Goal: Book appointment/travel/reservation

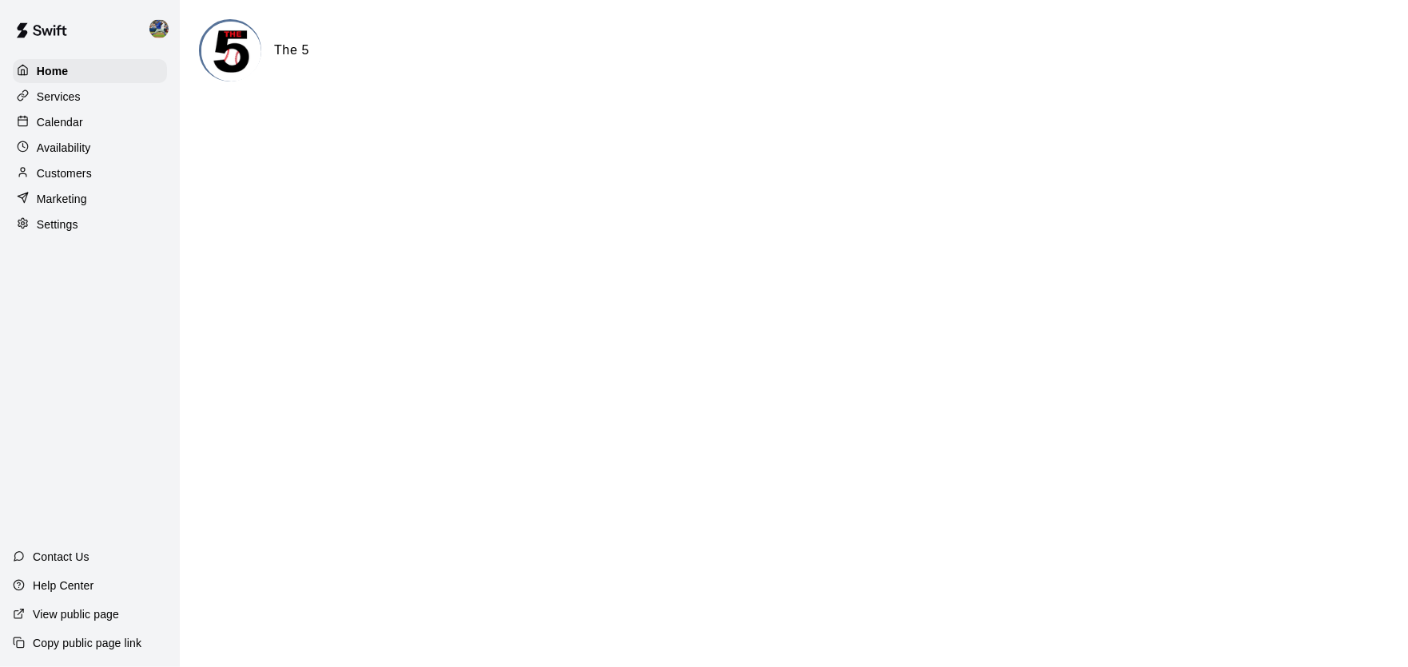
click at [102, 125] on div "Calendar" at bounding box center [90, 122] width 154 height 24
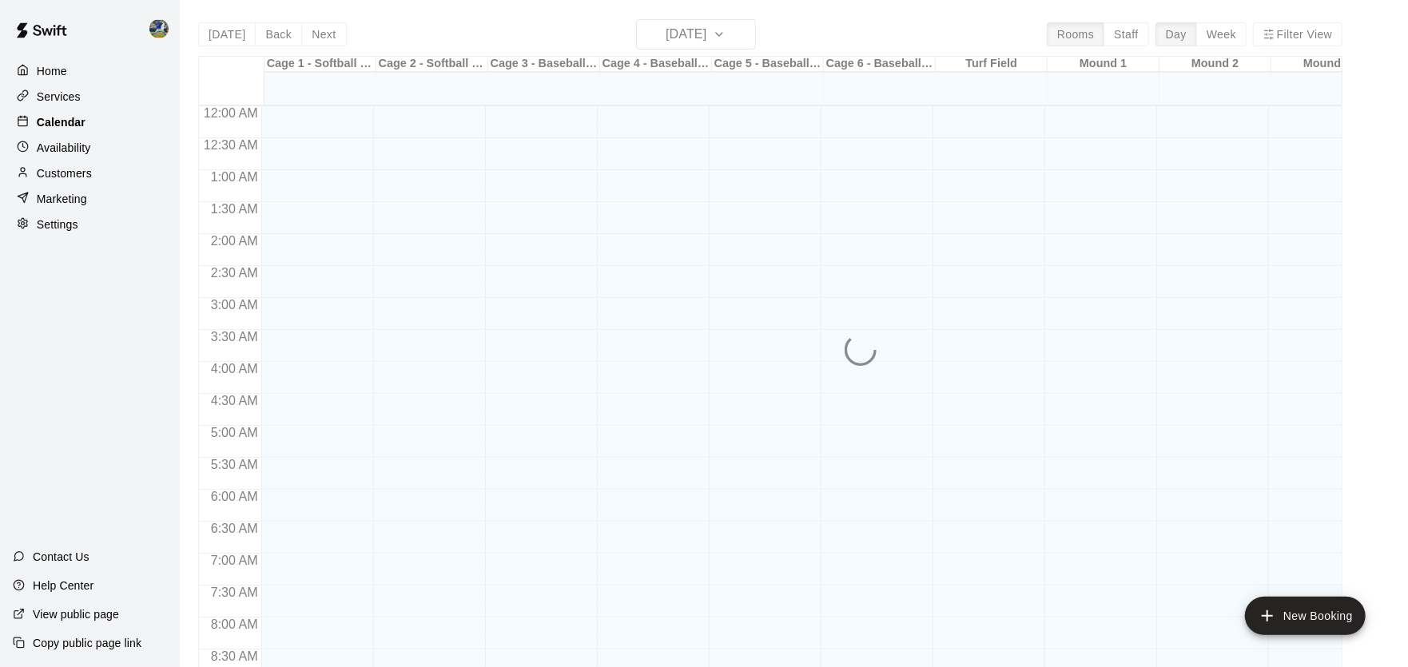
scroll to position [767, 0]
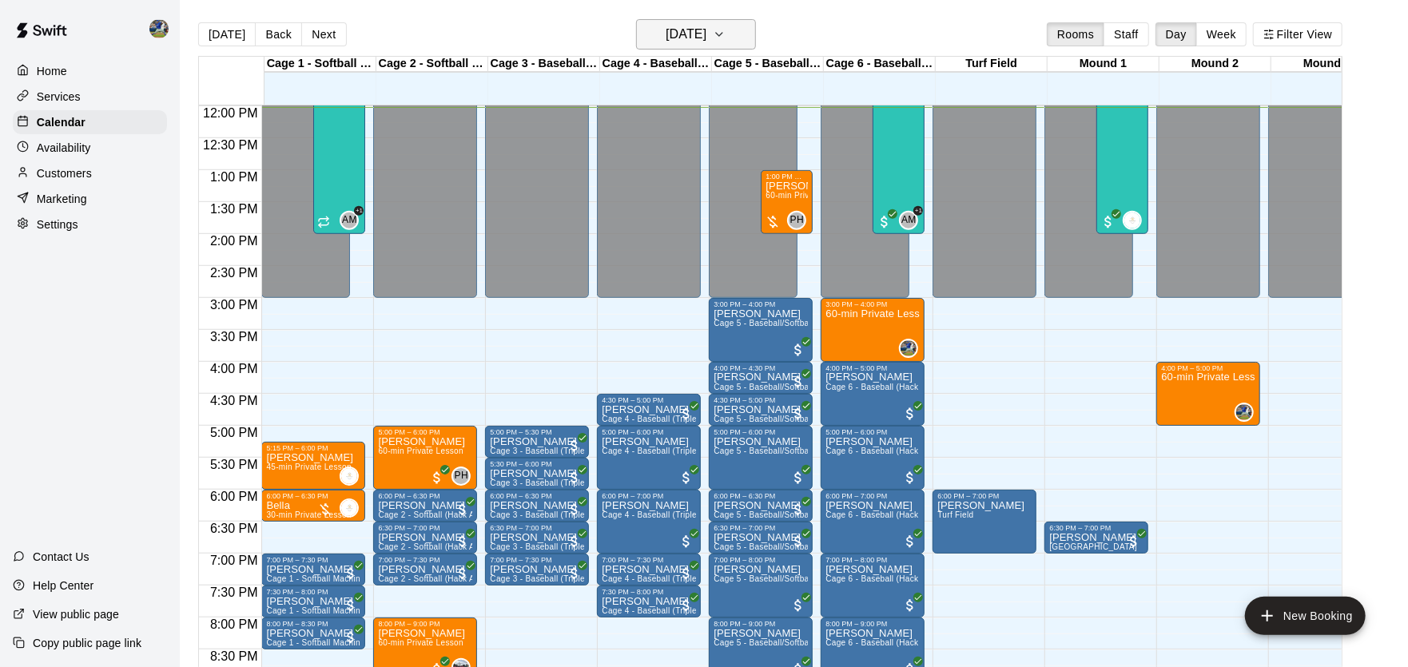
click at [700, 40] on h6 "[DATE]" at bounding box center [686, 34] width 41 height 22
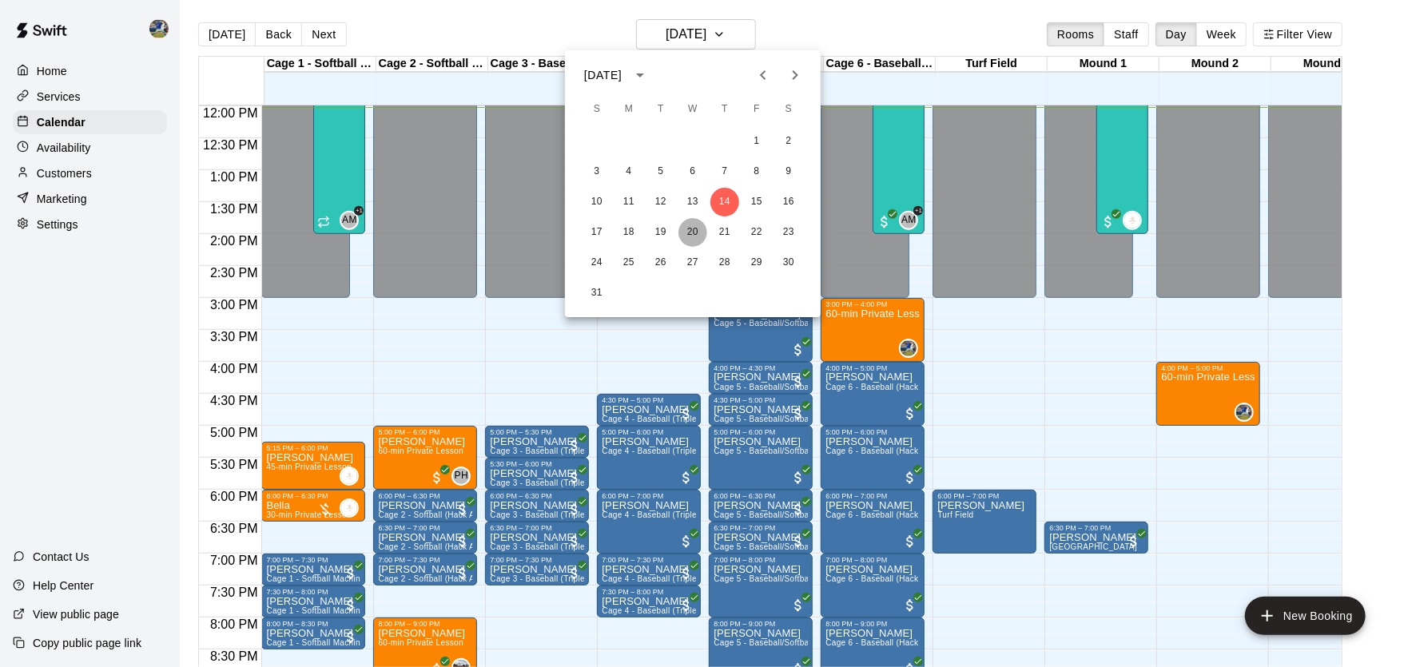
click at [694, 238] on button "20" at bounding box center [692, 232] width 29 height 29
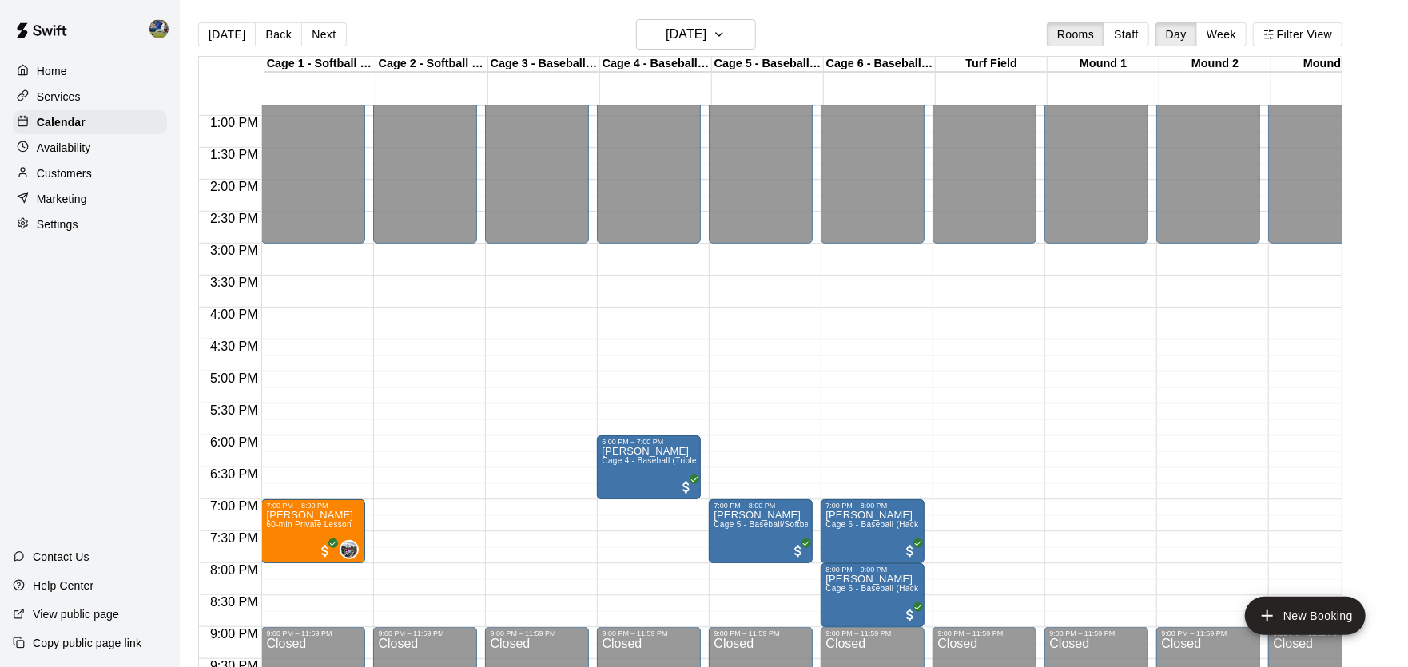
scroll to position [824, 0]
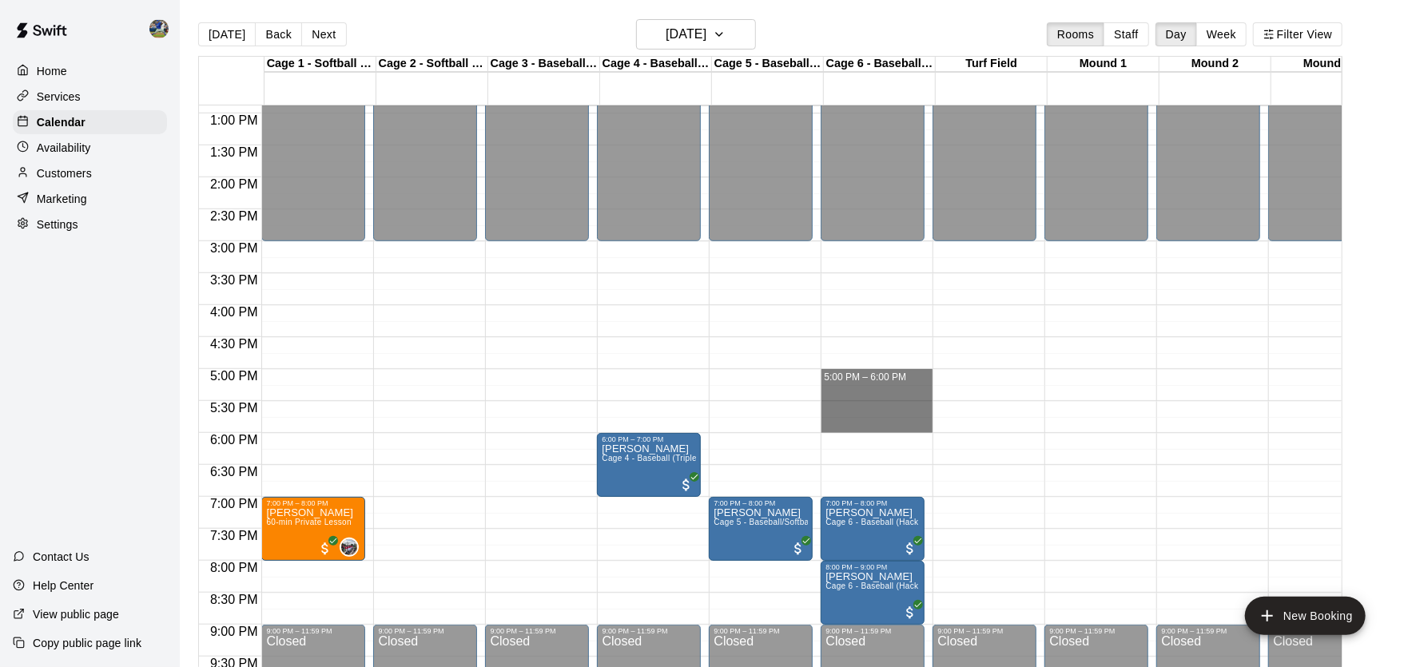
drag, startPoint x: 876, startPoint y: 376, endPoint x: 874, endPoint y: 429, distance: 52.8
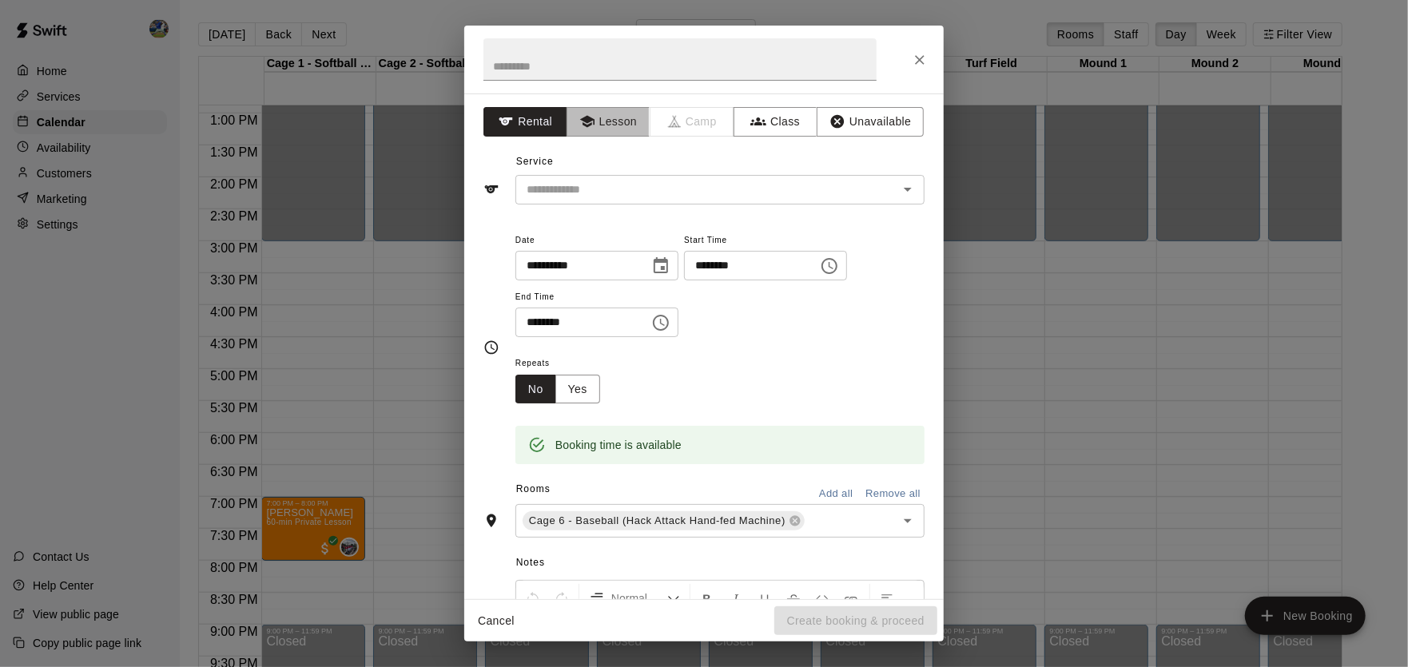
drag, startPoint x: 616, startPoint y: 121, endPoint x: 616, endPoint y: 166, distance: 45.5
click at [616, 121] on button "Lesson" at bounding box center [609, 122] width 84 height 30
click at [616, 191] on input "text" at bounding box center [696, 190] width 352 height 20
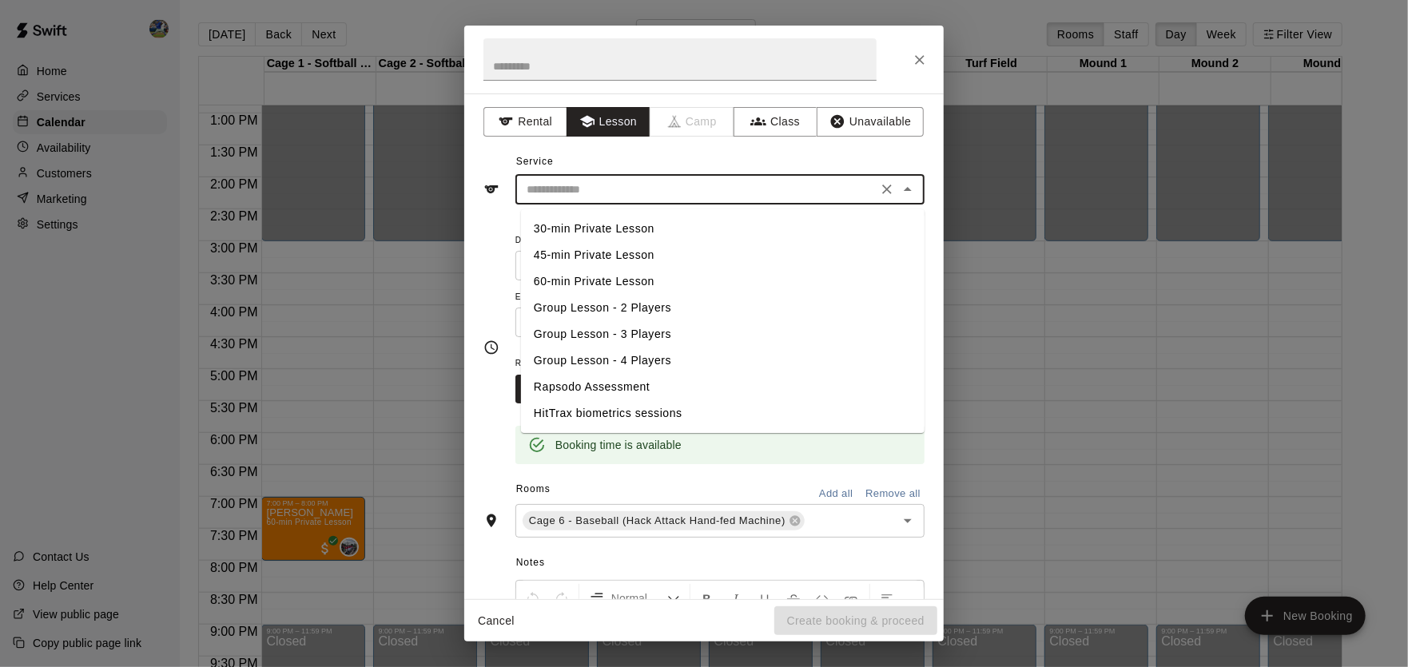
click at [598, 280] on li "60-min Private Lesson" at bounding box center [723, 281] width 404 height 26
type input "**********"
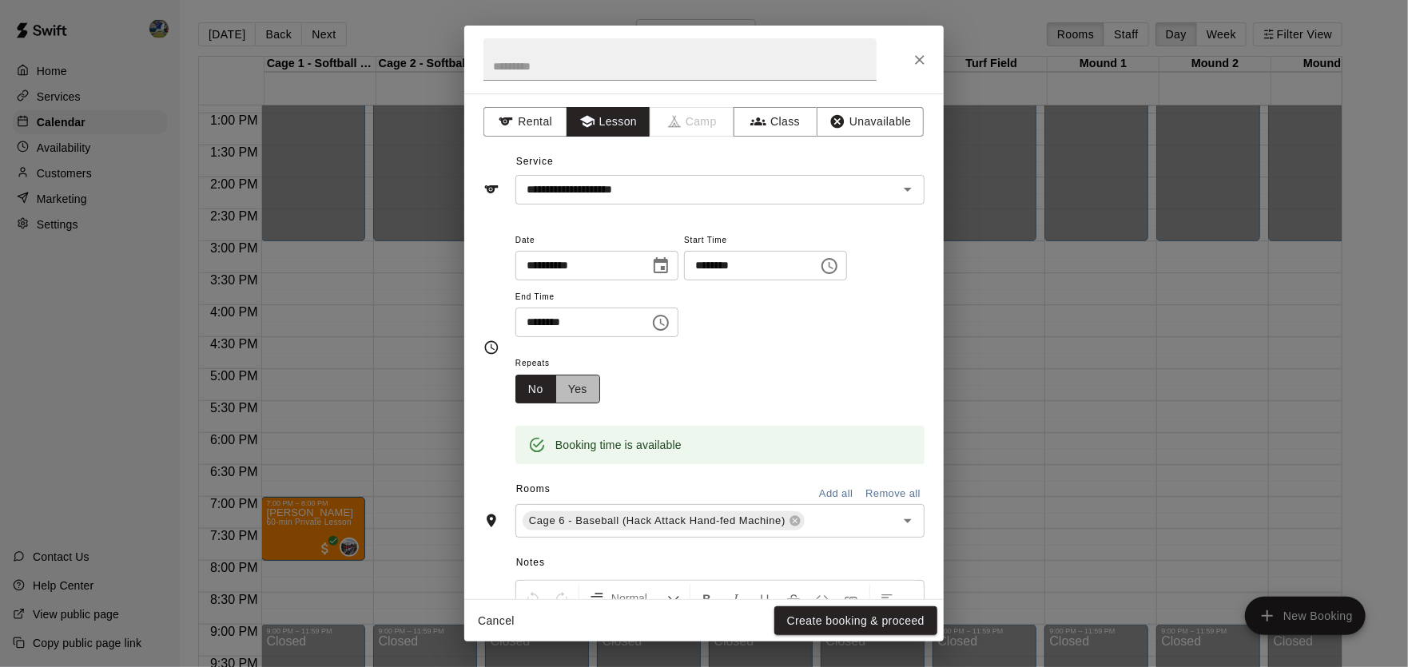
click at [600, 384] on button "Yes" at bounding box center [577, 390] width 45 height 30
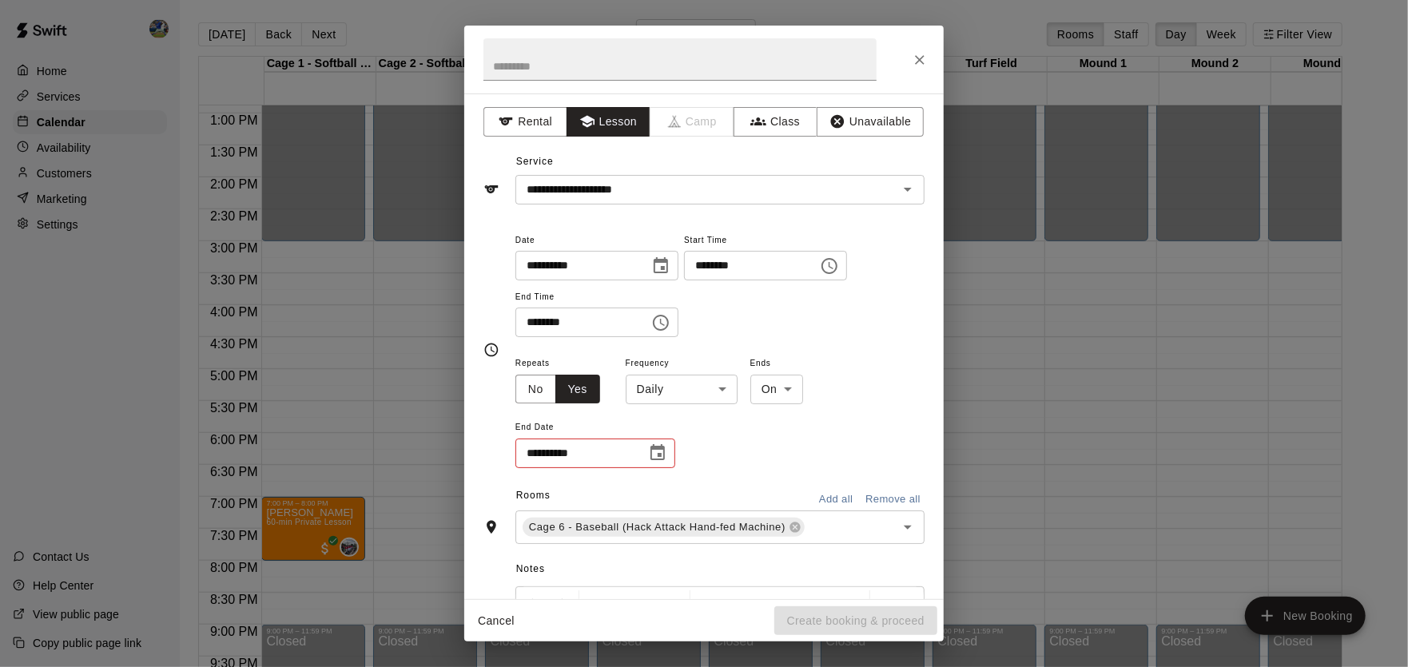
click at [669, 393] on body "Home Services Calendar Availability Customers Marketing Settings Contact Us Hel…" at bounding box center [704, 346] width 1408 height 693
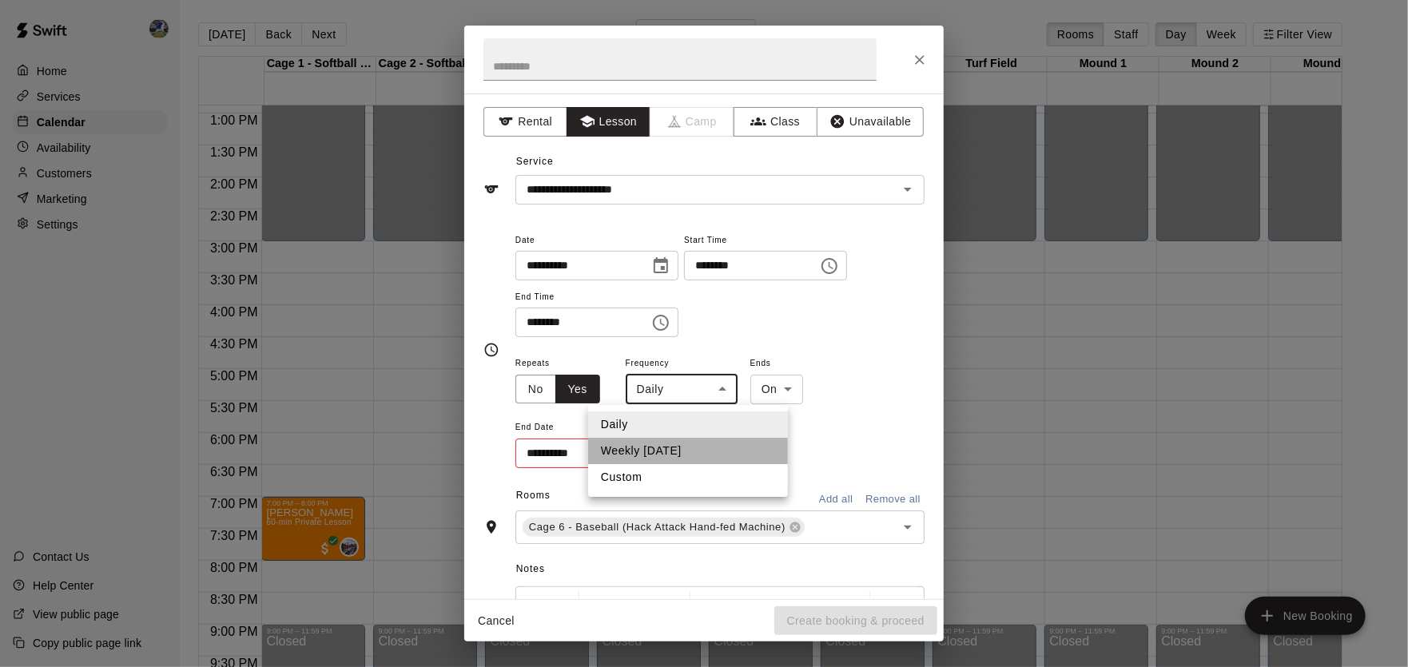
click at [672, 456] on li "Weekly [DATE]" at bounding box center [688, 451] width 200 height 26
type input "******"
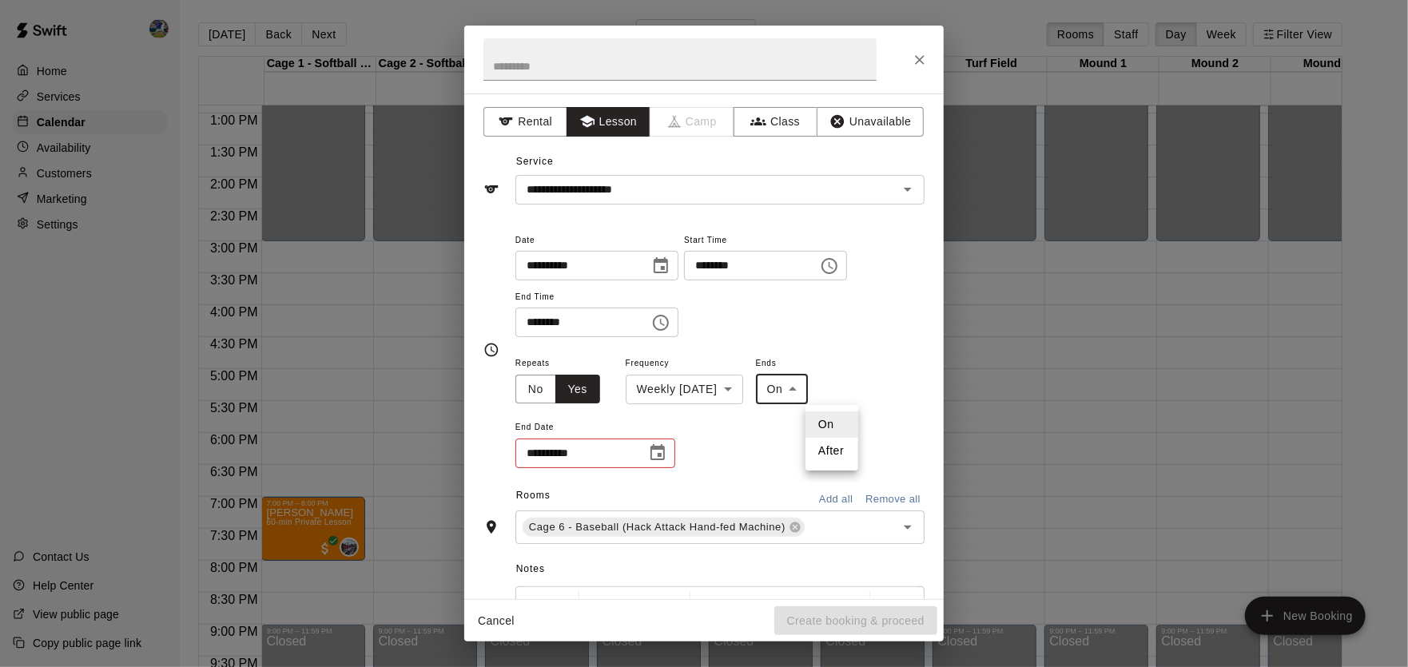
click at [827, 392] on body "Home Services Calendar Availability Customers Marketing Settings Contact Us Hel…" at bounding box center [704, 346] width 1408 height 693
click at [827, 419] on li "On" at bounding box center [831, 424] width 53 height 26
click at [635, 460] on input "**********" at bounding box center [575, 454] width 120 height 30
click at [666, 460] on icon "Choose date" at bounding box center [657, 452] width 19 height 19
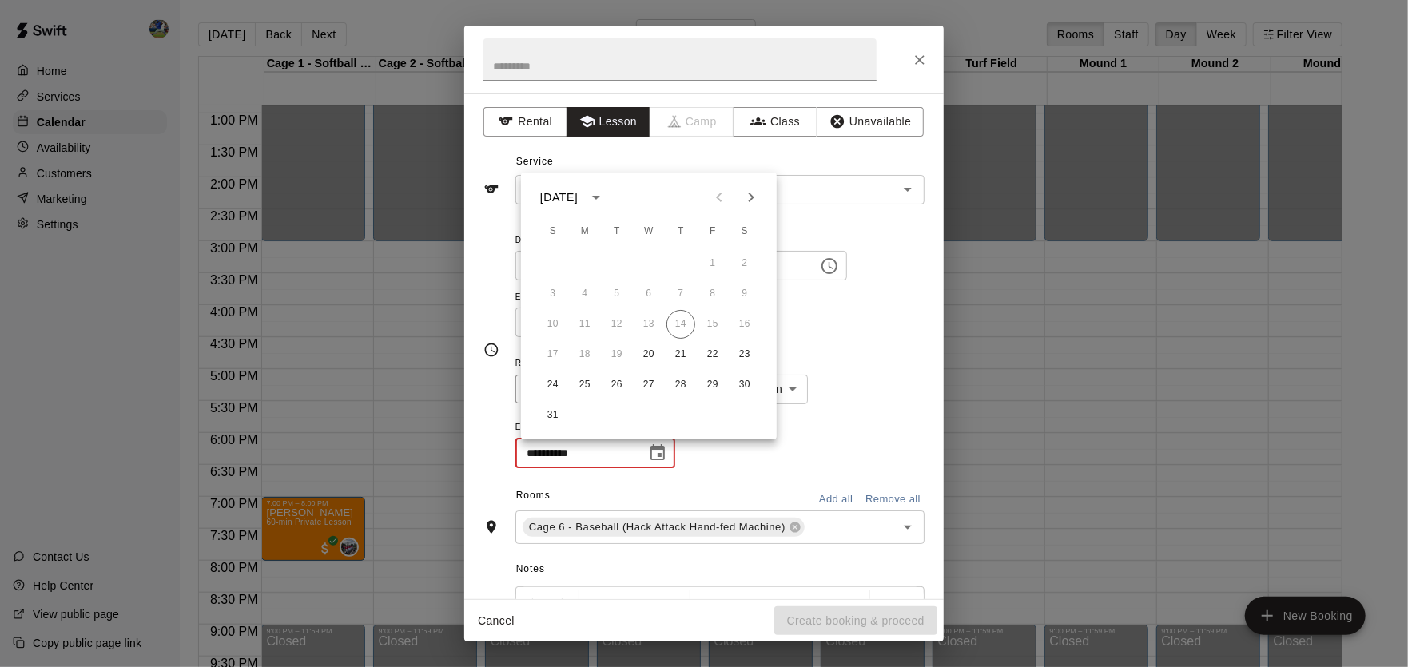
click at [750, 201] on icon "Next month" at bounding box center [750, 197] width 19 height 19
click at [645, 359] on button "24" at bounding box center [648, 354] width 29 height 29
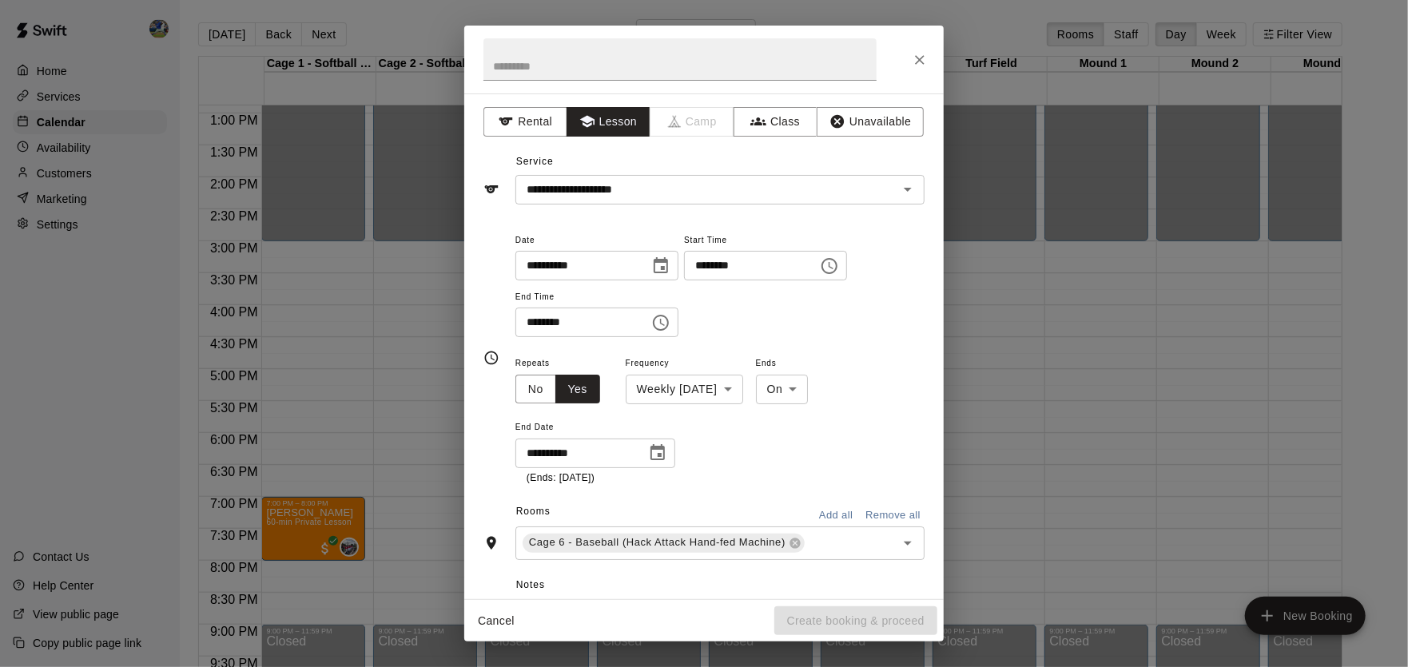
type input "**********"
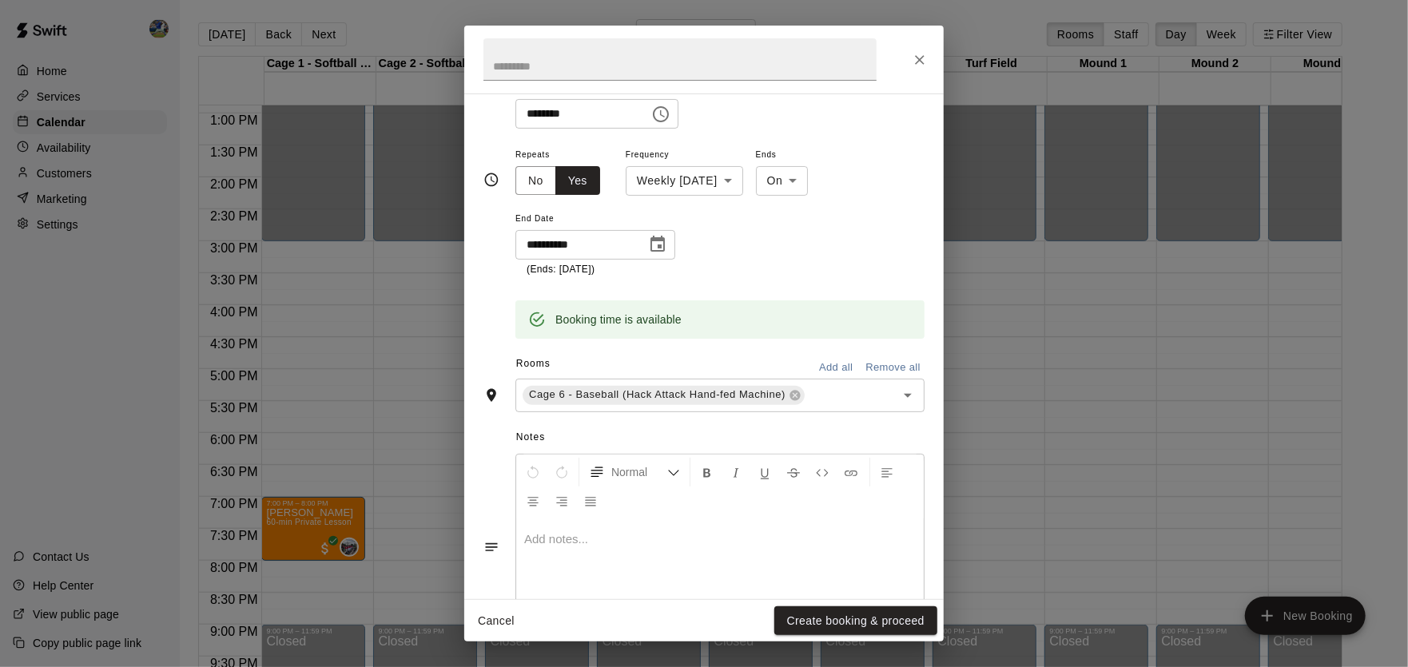
scroll to position [212, 0]
click at [744, 560] on div at bounding box center [719, 576] width 407 height 120
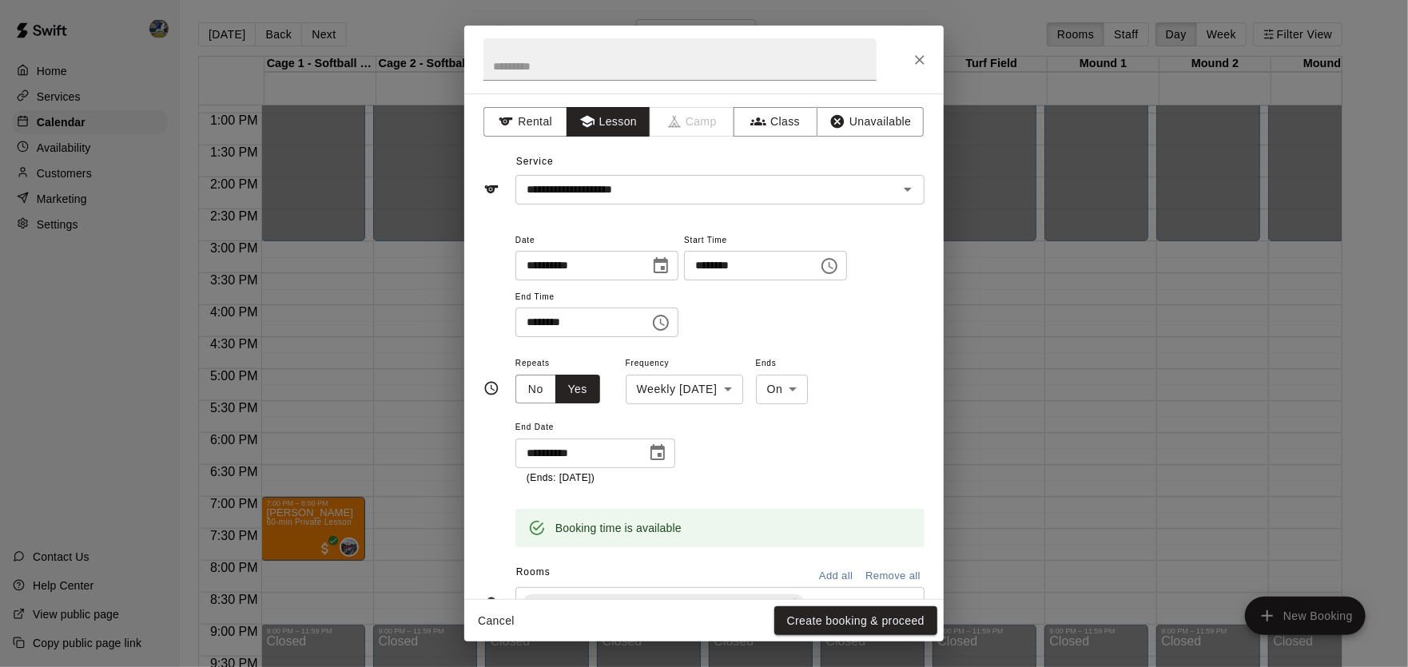
scroll to position [0, 0]
click at [856, 624] on button "Create booking & proceed" at bounding box center [855, 621] width 163 height 30
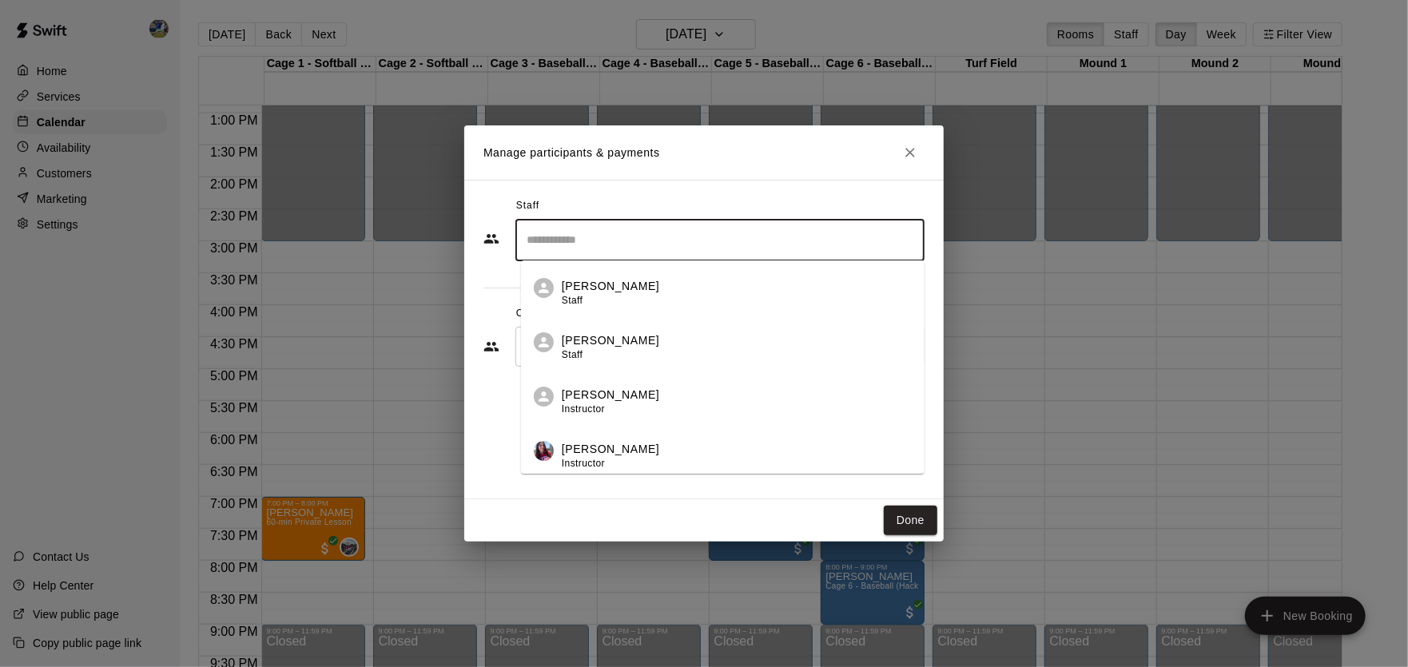
click at [731, 253] on input "Search staff" at bounding box center [720, 240] width 395 height 28
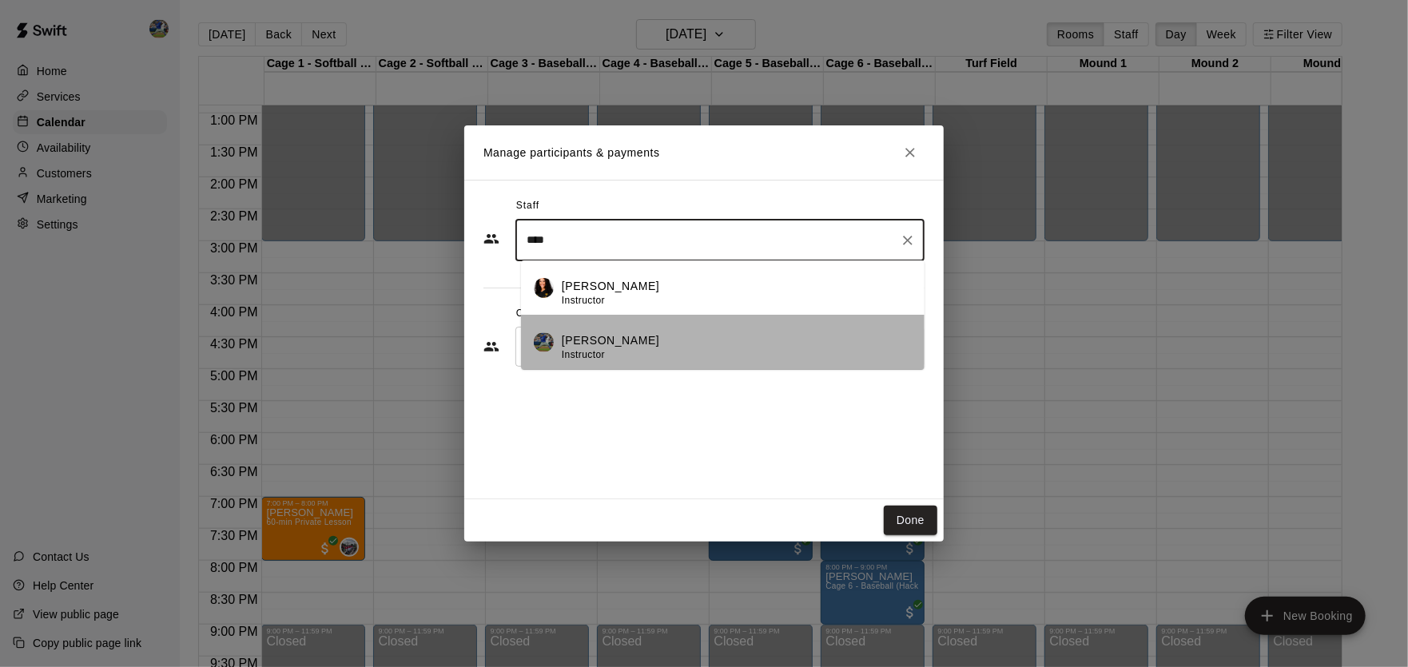
click at [699, 341] on div "[PERSON_NAME] Instructor" at bounding box center [737, 347] width 350 height 31
type input "****"
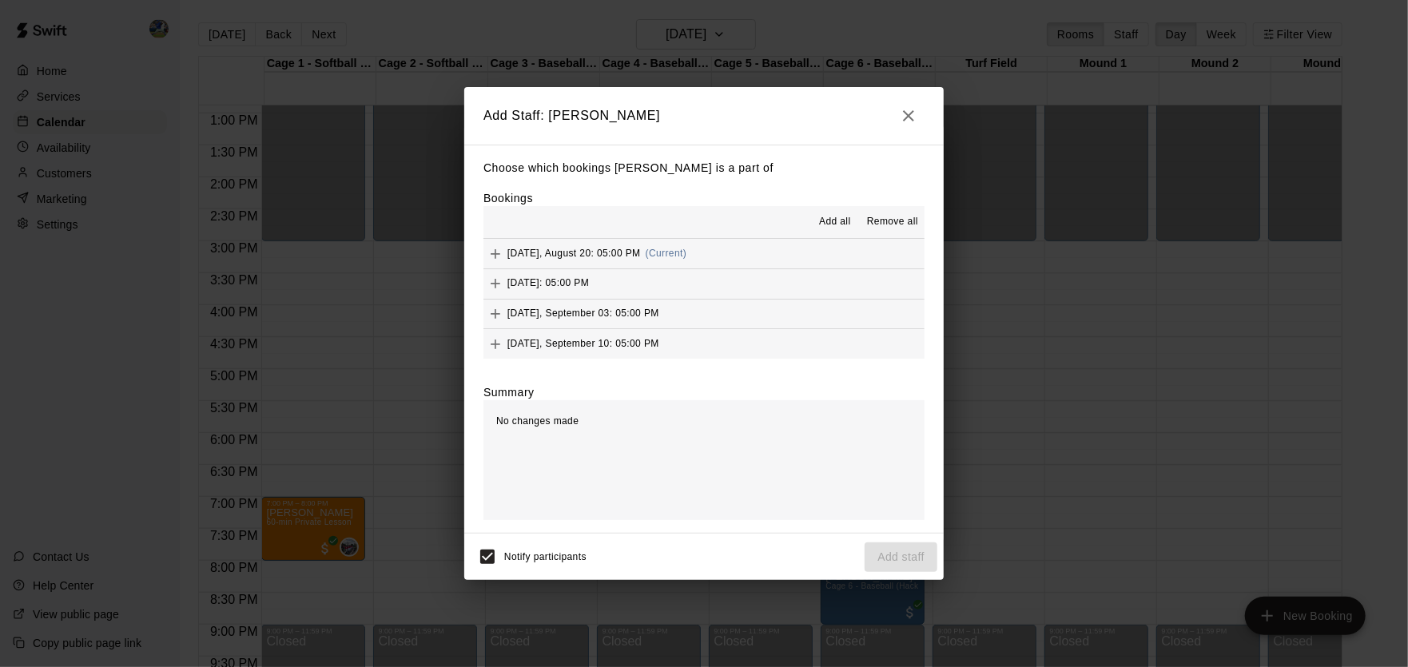
click at [829, 225] on span "Add all" at bounding box center [835, 222] width 32 height 16
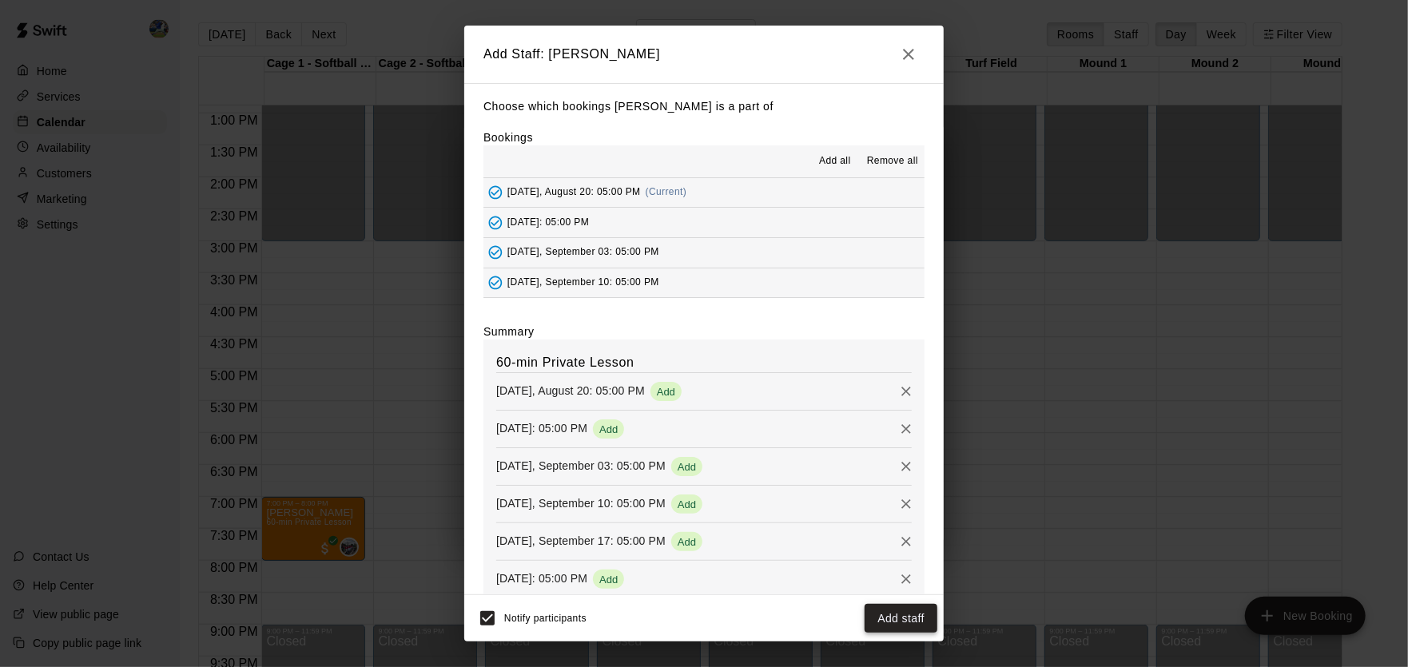
click at [899, 615] on button "Add staff" at bounding box center [901, 619] width 73 height 30
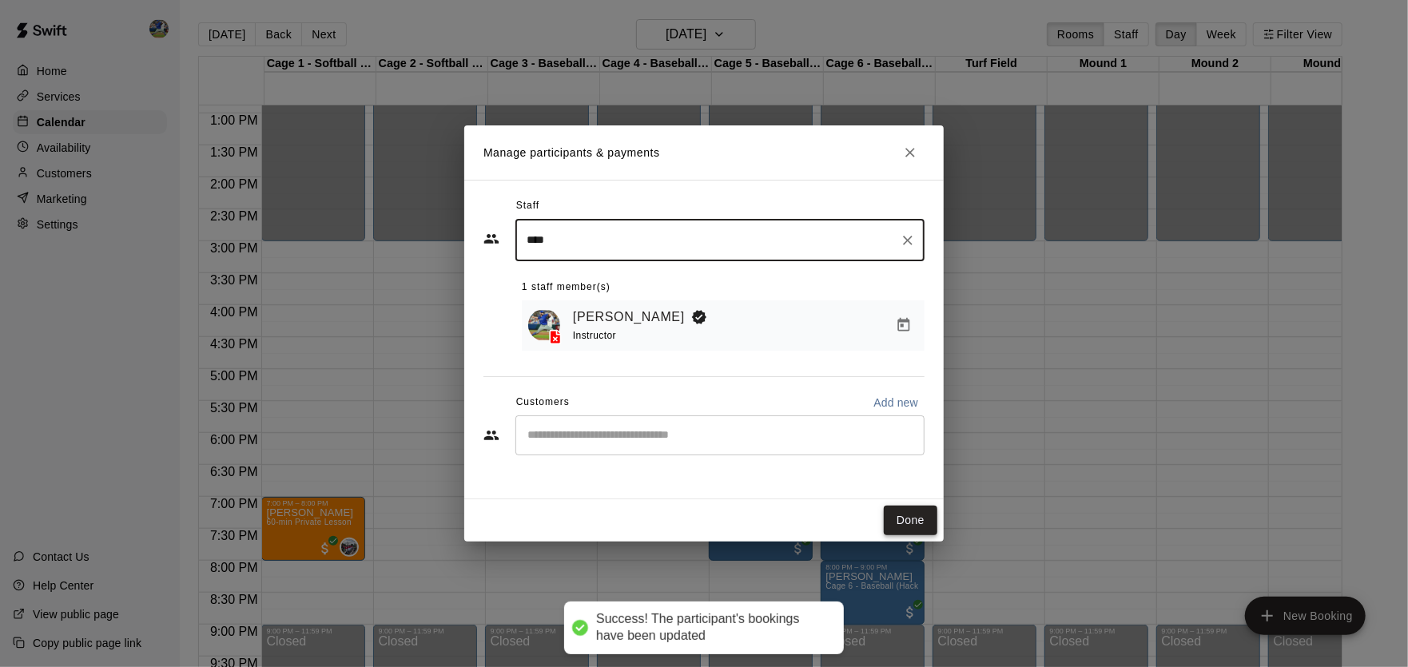
click at [925, 509] on button "Done" at bounding box center [911, 521] width 54 height 30
